Goal: Task Accomplishment & Management: Use online tool/utility

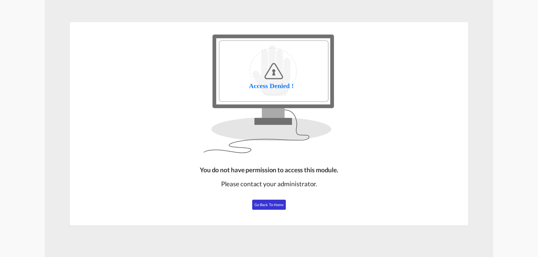
click at [268, 203] on span "Go Back to Home" at bounding box center [268, 205] width 29 height 4
